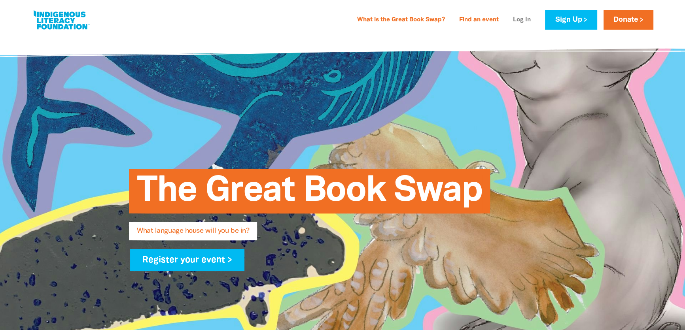
type input "[EMAIL_ADDRESS][DOMAIN_NAME]"
click at [522, 18] on link "Log In" at bounding box center [521, 20] width 27 height 13
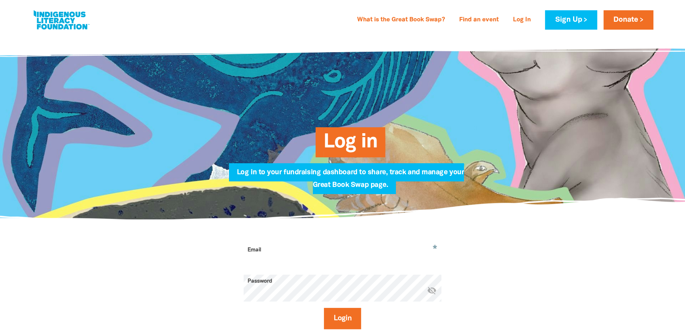
type input "[EMAIL_ADDRESS][DOMAIN_NAME]"
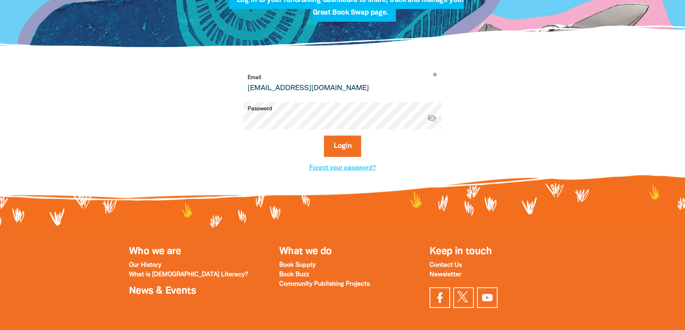
scroll to position [216, 0]
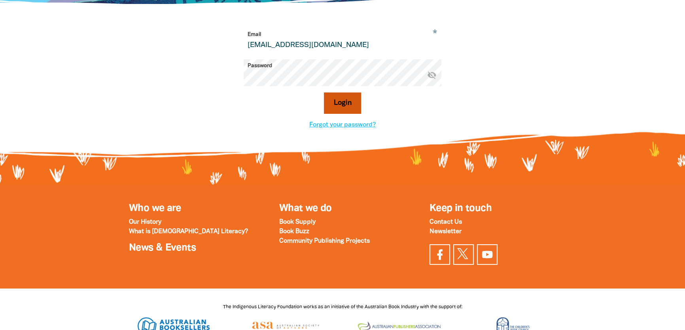
click at [335, 99] on button "Login" at bounding box center [343, 103] width 38 height 21
